Goal: Task Accomplishment & Management: Use online tool/utility

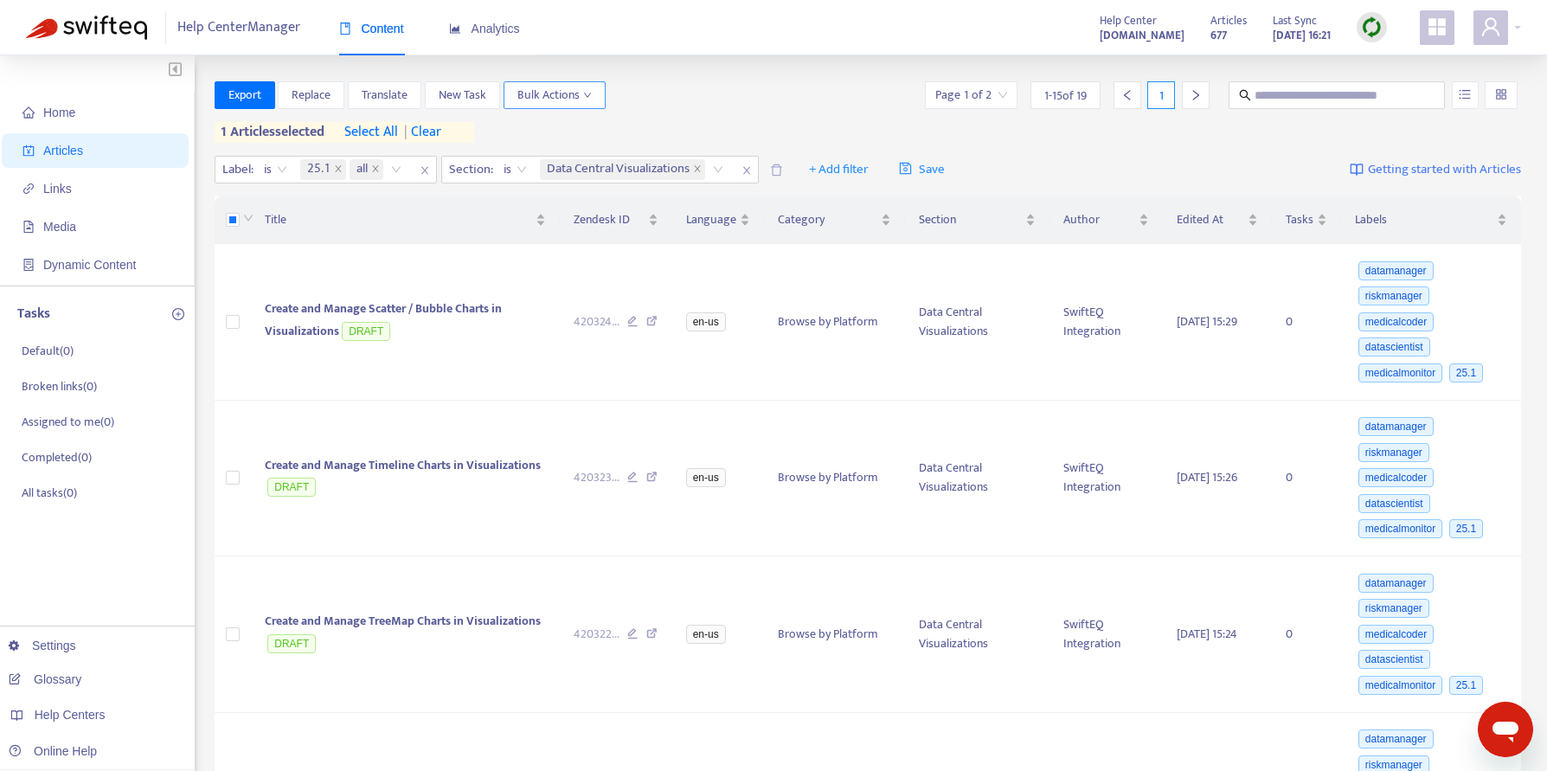
click at [591, 89] on span "Bulk Actions" at bounding box center [554, 95] width 74 height 19
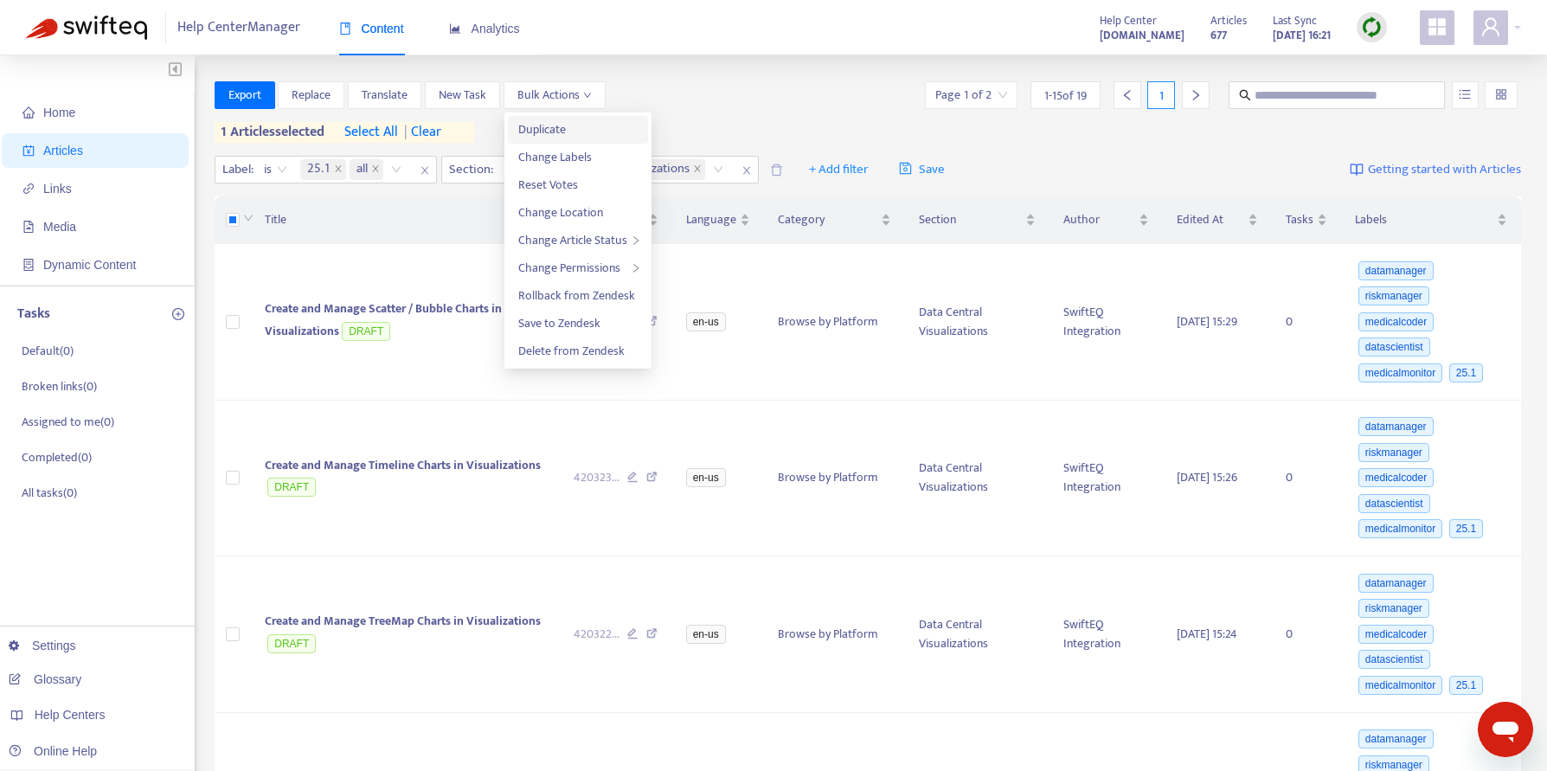
click at [546, 125] on span "Duplicate" at bounding box center [542, 129] width 48 height 20
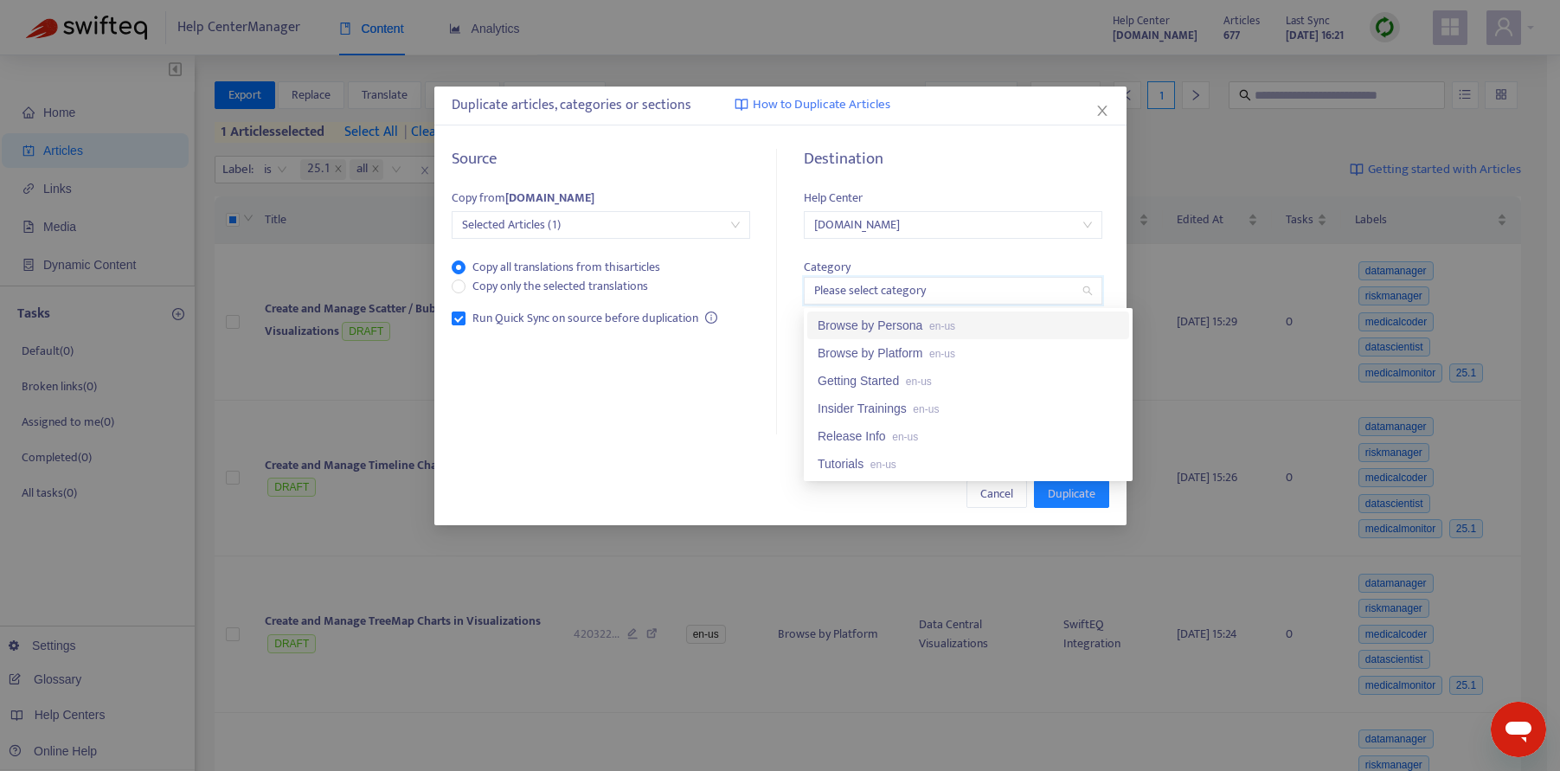
click at [1082, 294] on input "search" at bounding box center [953, 291] width 278 height 26
click at [894, 347] on div "Browse by Platform en-us" at bounding box center [968, 352] width 301 height 19
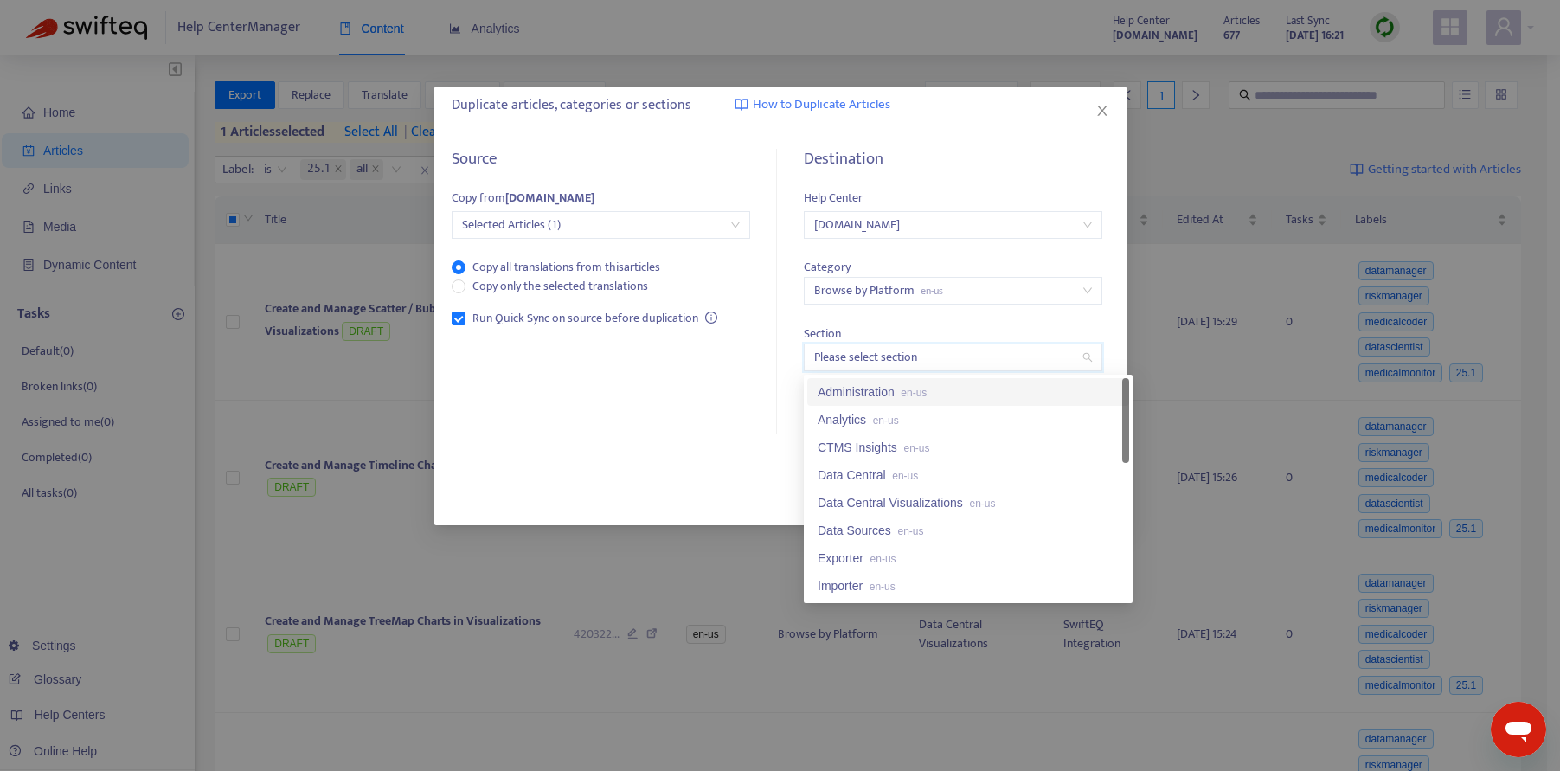
click at [1085, 356] on input "search" at bounding box center [953, 357] width 278 height 26
click at [881, 496] on div "Data Central Visualizations en-us" at bounding box center [968, 502] width 301 height 19
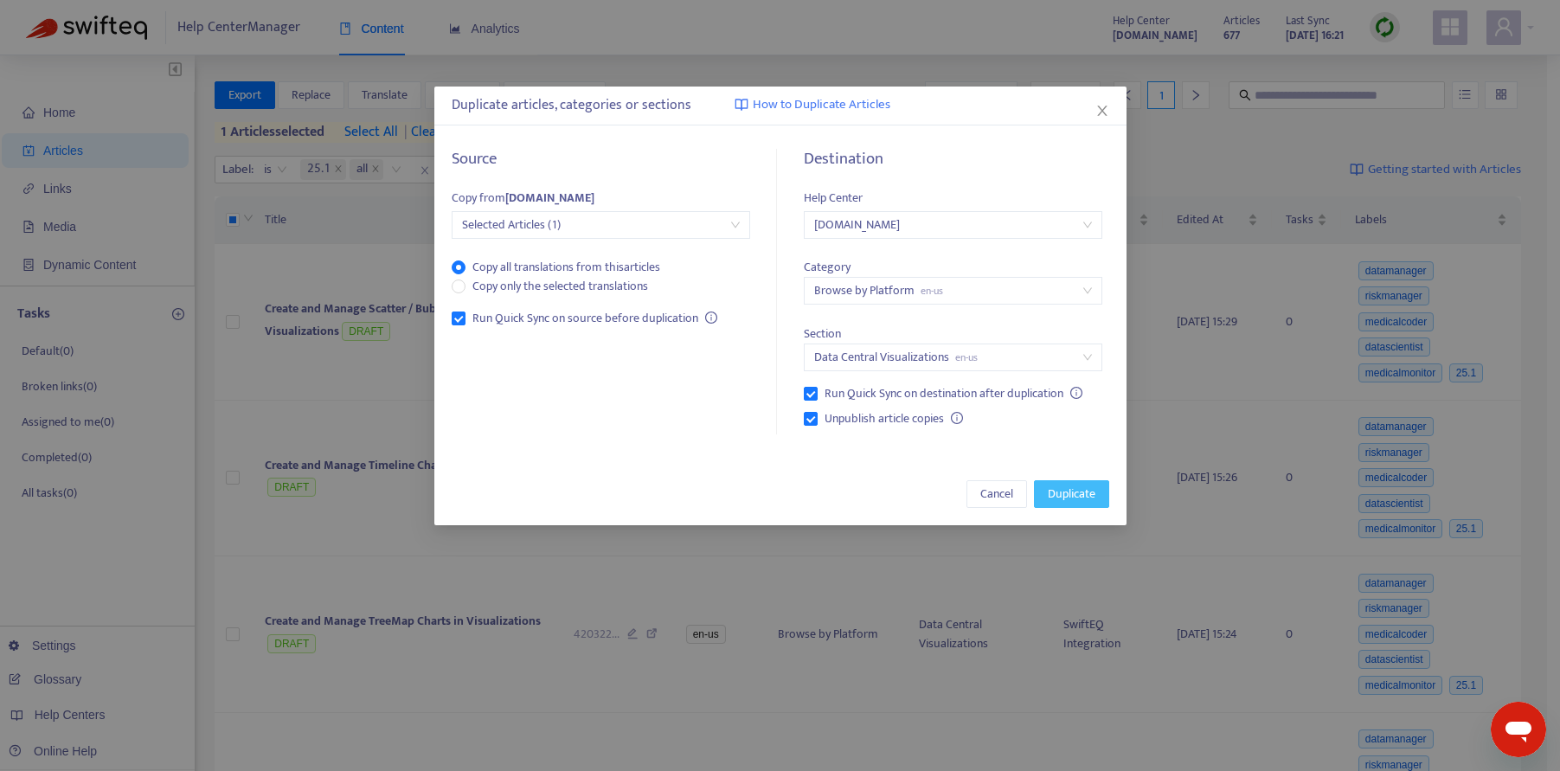
click at [1072, 490] on span "Duplicate" at bounding box center [1072, 494] width 48 height 19
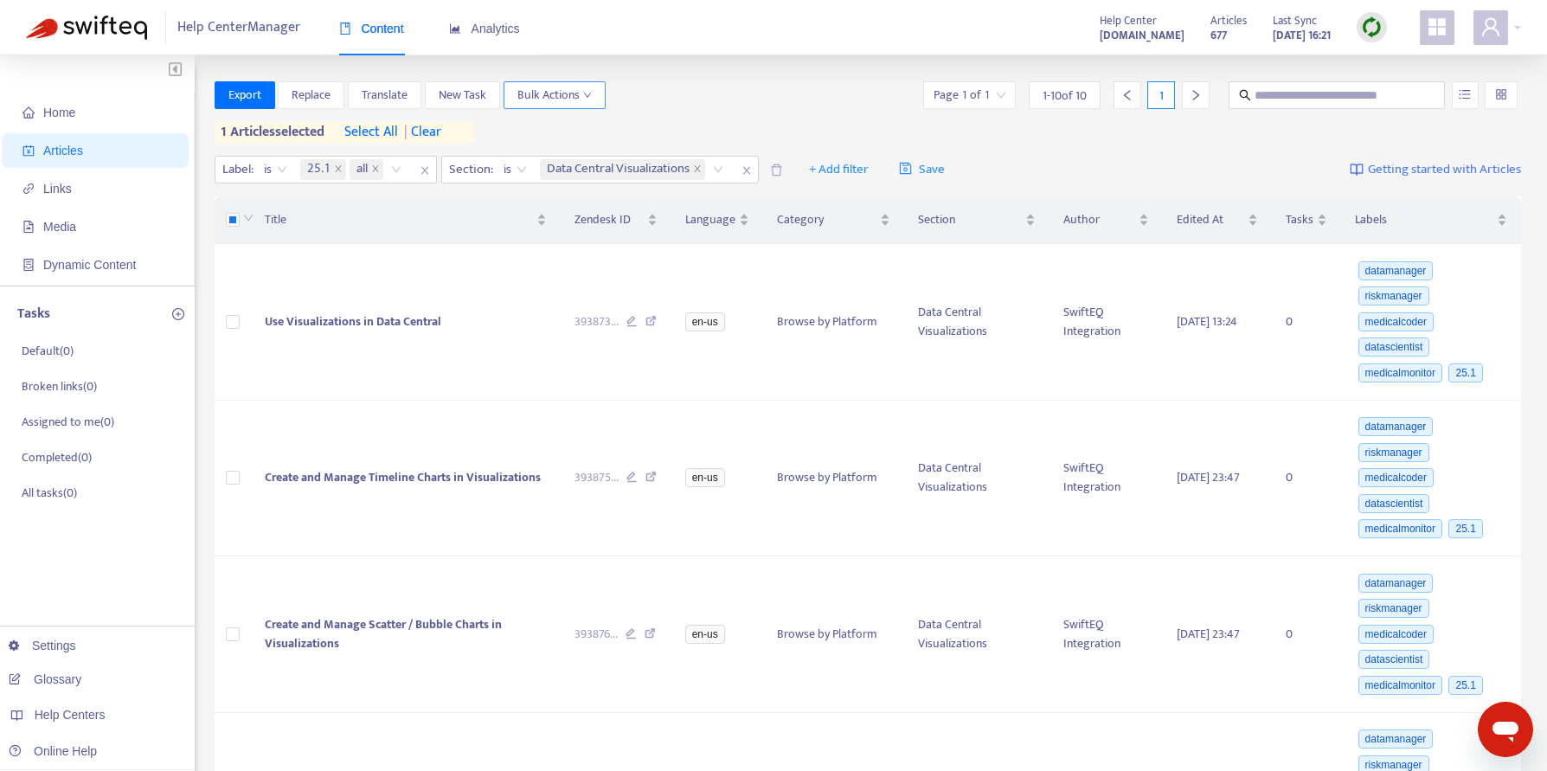
click at [554, 87] on span "Bulk Actions" at bounding box center [554, 95] width 74 height 19
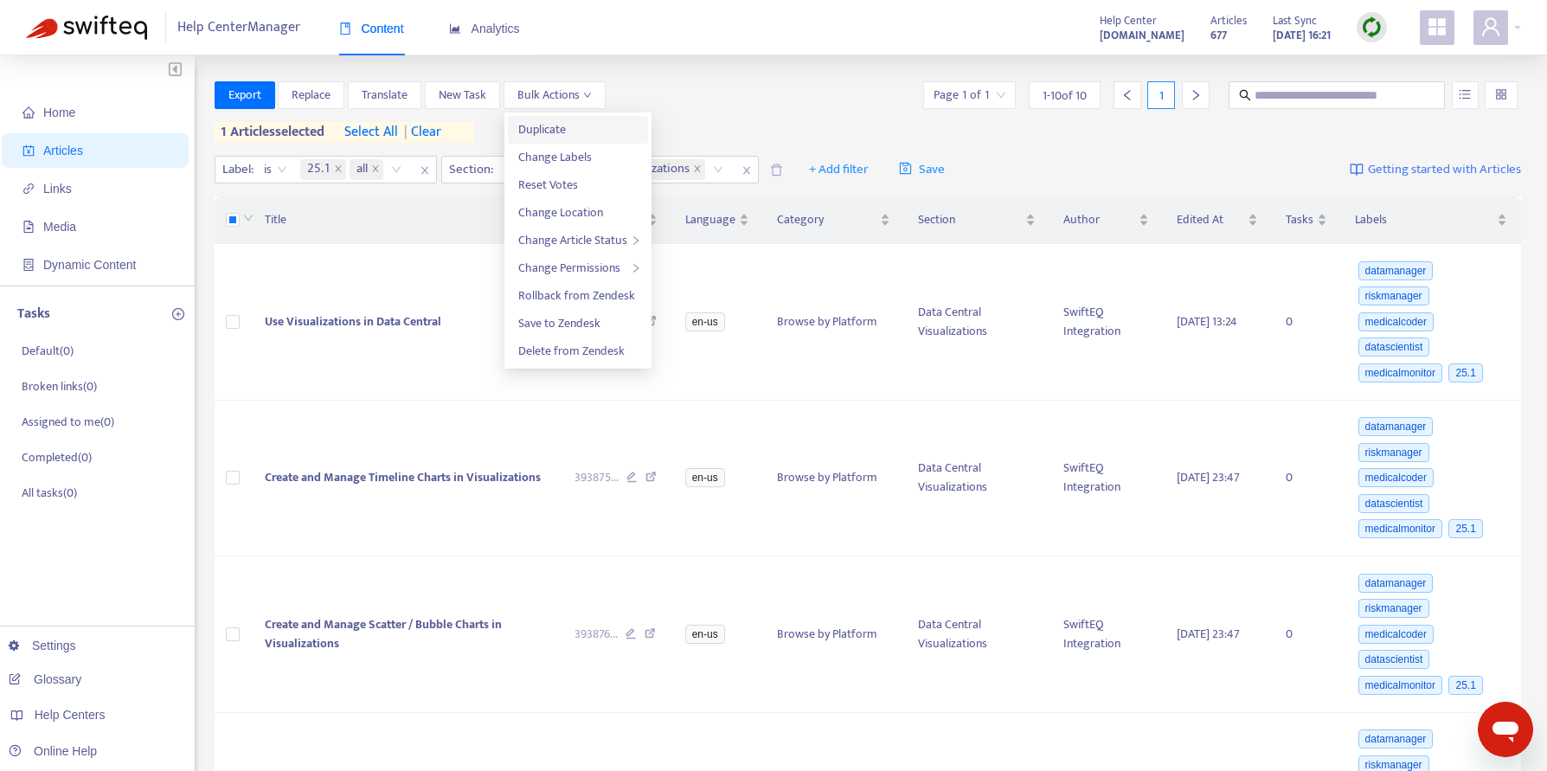
click at [546, 126] on span "Duplicate" at bounding box center [542, 129] width 48 height 20
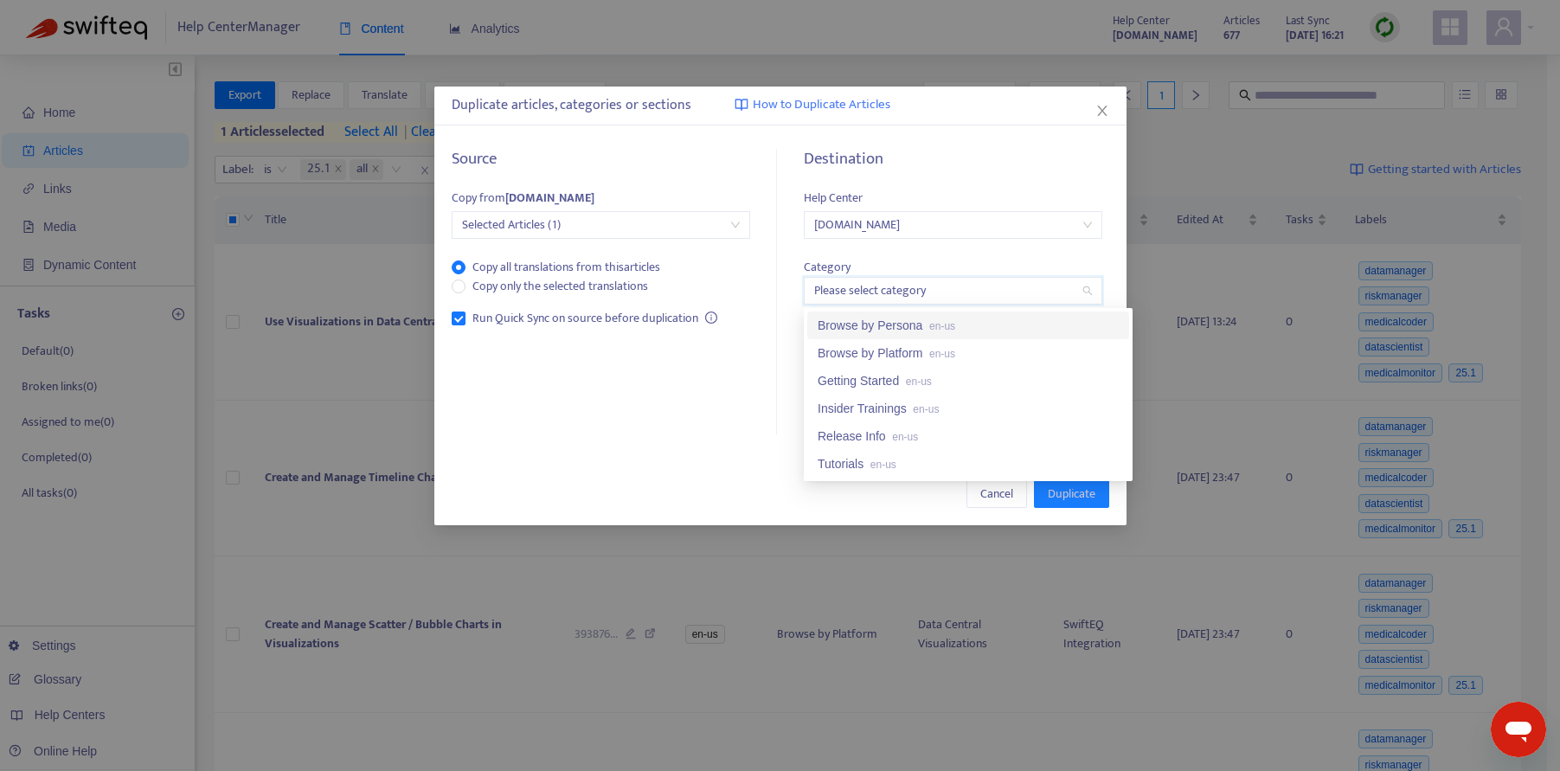
click at [1087, 290] on input "search" at bounding box center [953, 291] width 278 height 26
click at [866, 345] on div "Browse by Platform en-us" at bounding box center [968, 352] width 301 height 19
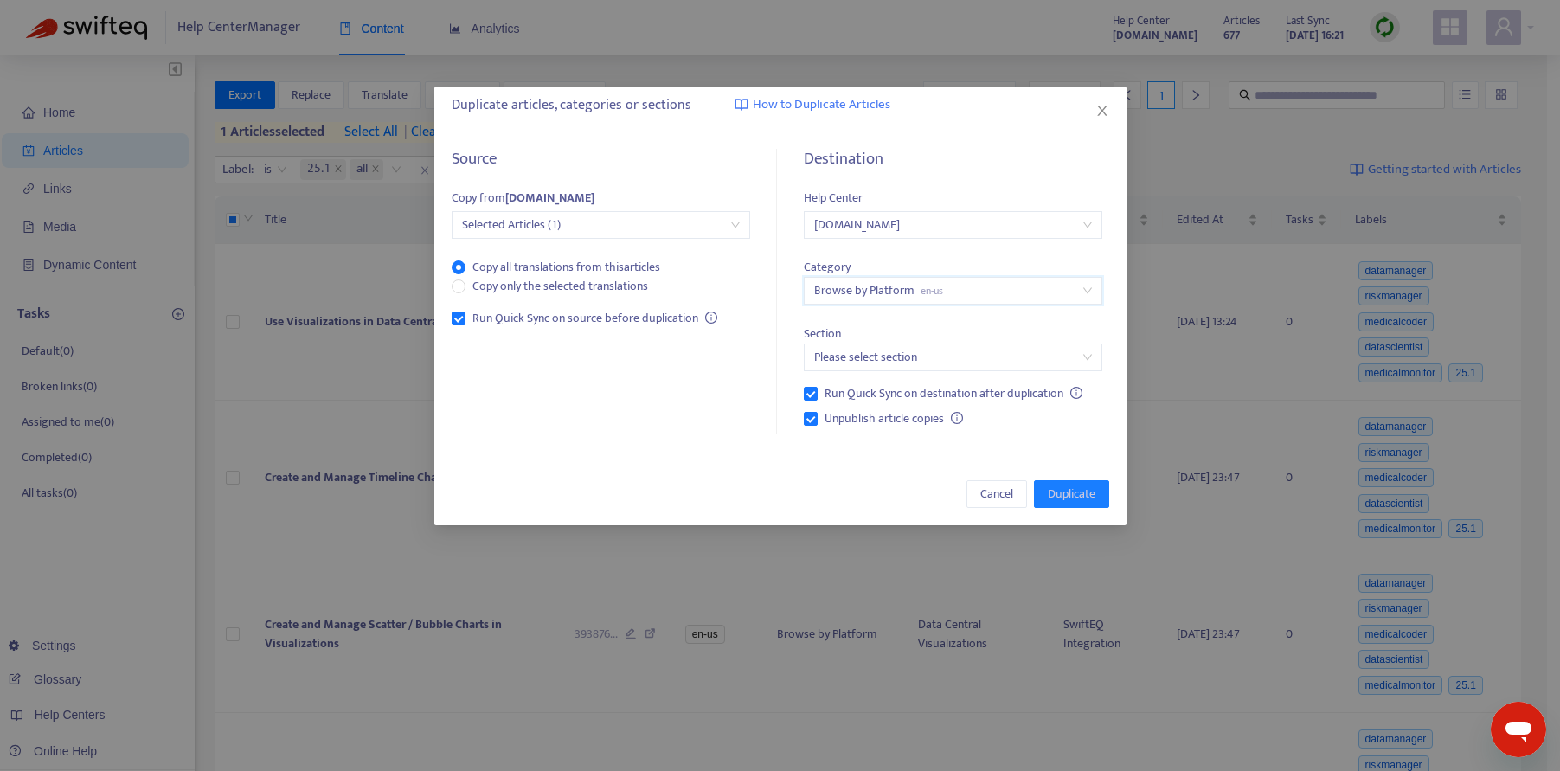
click at [1084, 354] on input "search" at bounding box center [953, 357] width 278 height 26
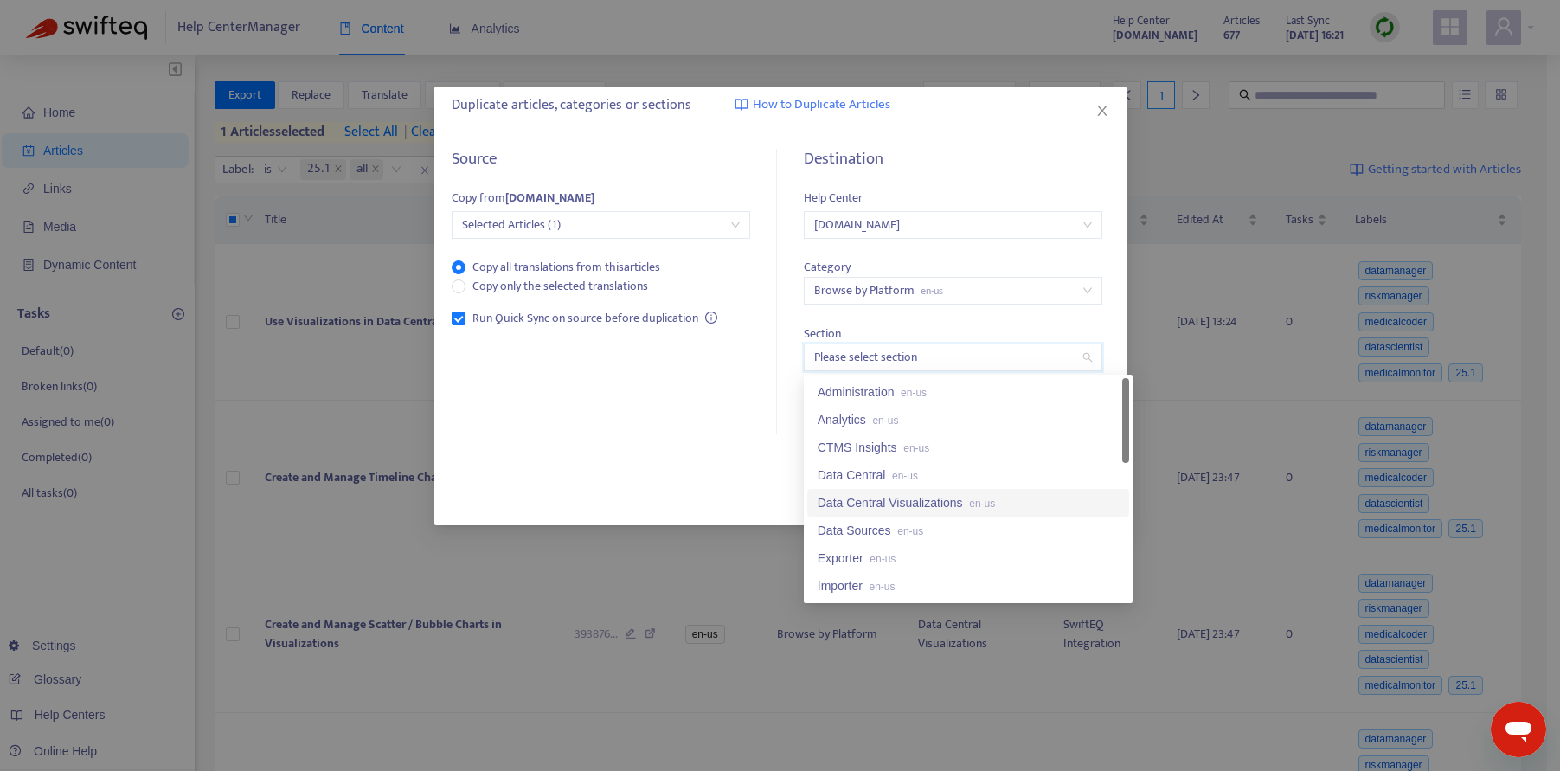
click at [890, 496] on div "Data Central Visualizations en-us" at bounding box center [968, 502] width 301 height 19
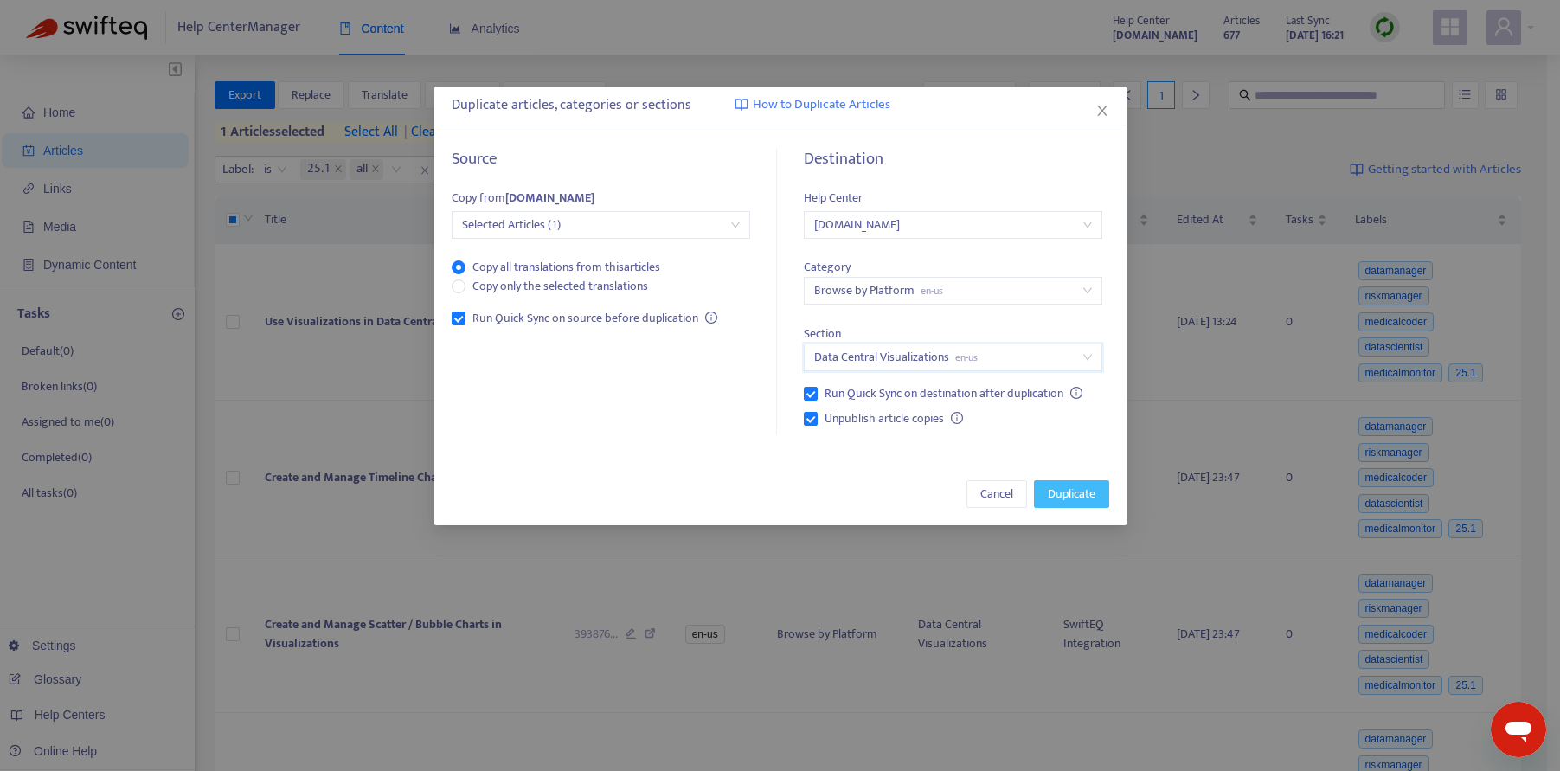
click at [1059, 487] on span "Duplicate" at bounding box center [1072, 494] width 48 height 19
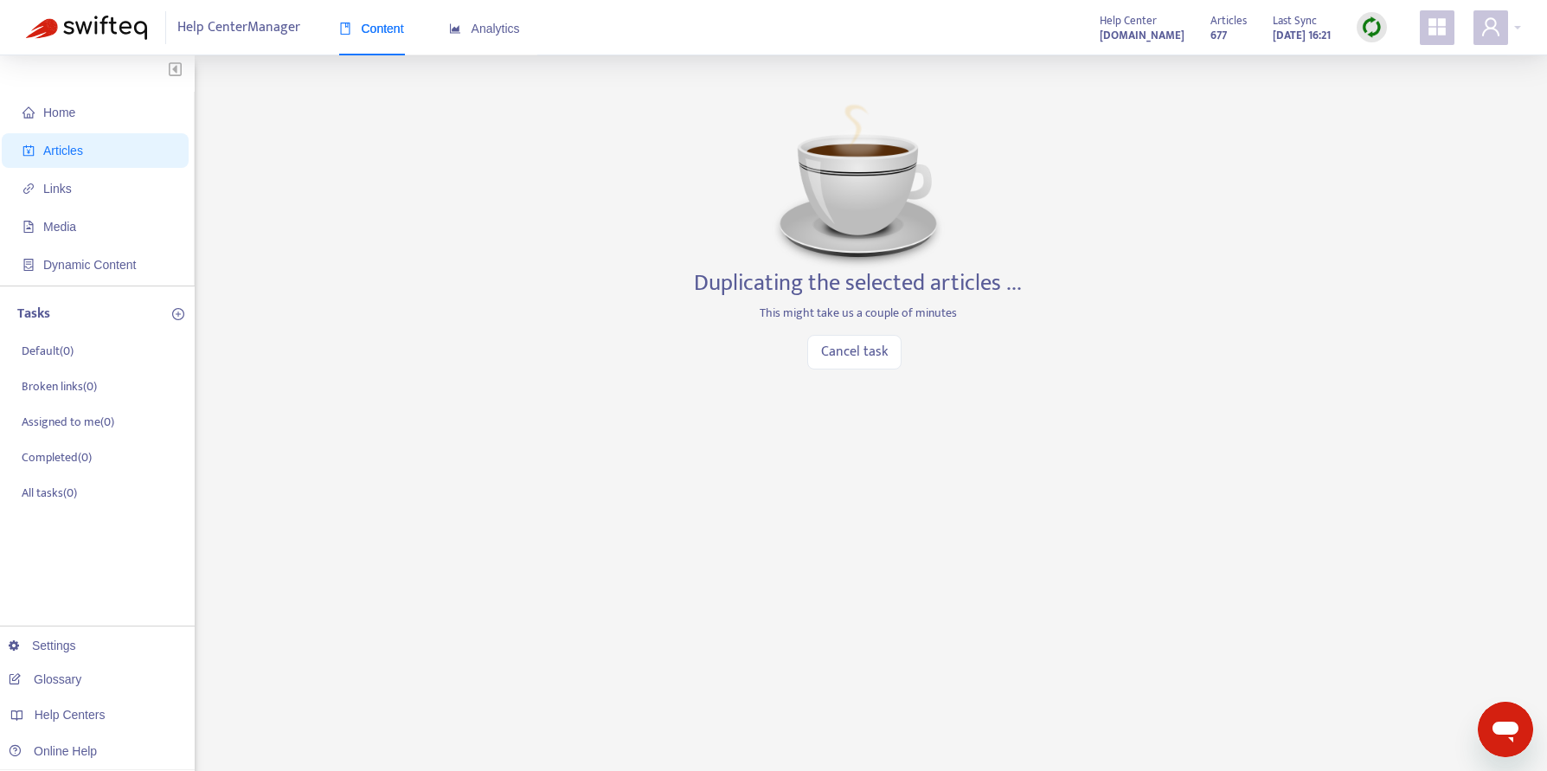
click at [353, 570] on div "Home Articles Links Media Dynamic Content Tasks Default ( 0 ) Broken links ( 0 …" at bounding box center [773, 587] width 1495 height 1012
